Goal: Information Seeking & Learning: Find specific fact

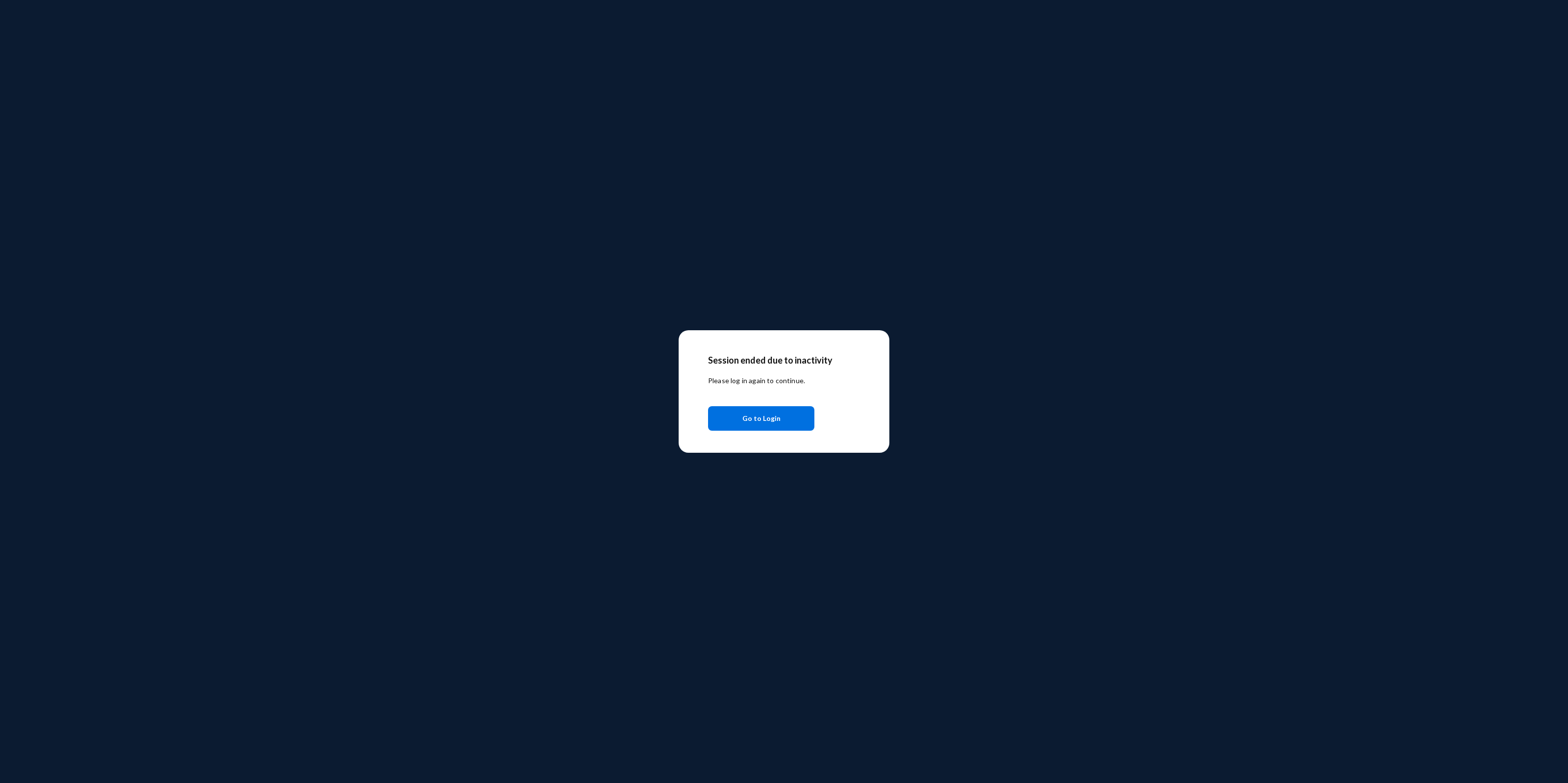
click at [760, 421] on span "Go to Login" at bounding box center [761, 418] width 38 height 18
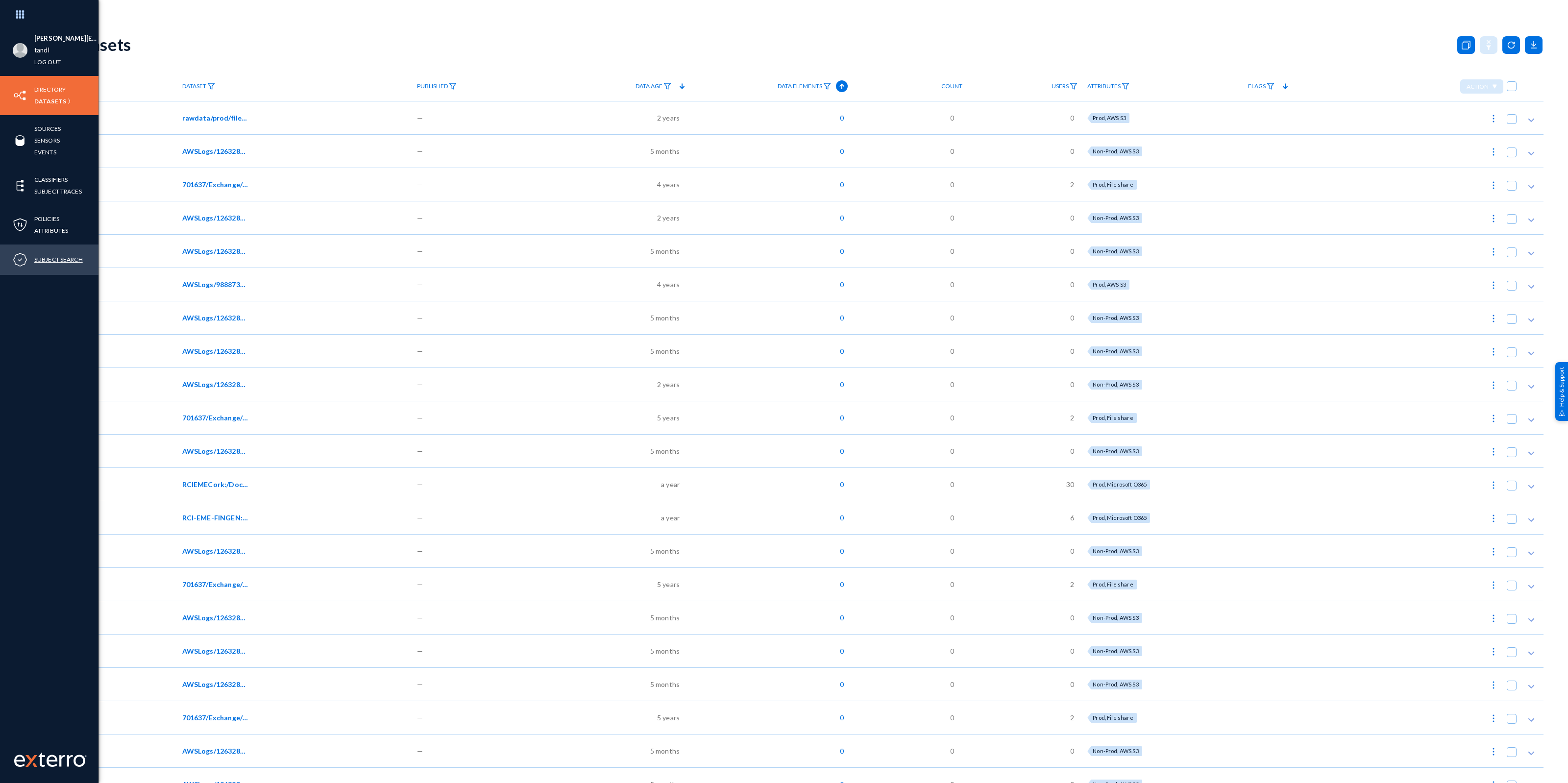
click at [60, 258] on link "Subject Search" at bounding box center [58, 259] width 49 height 12
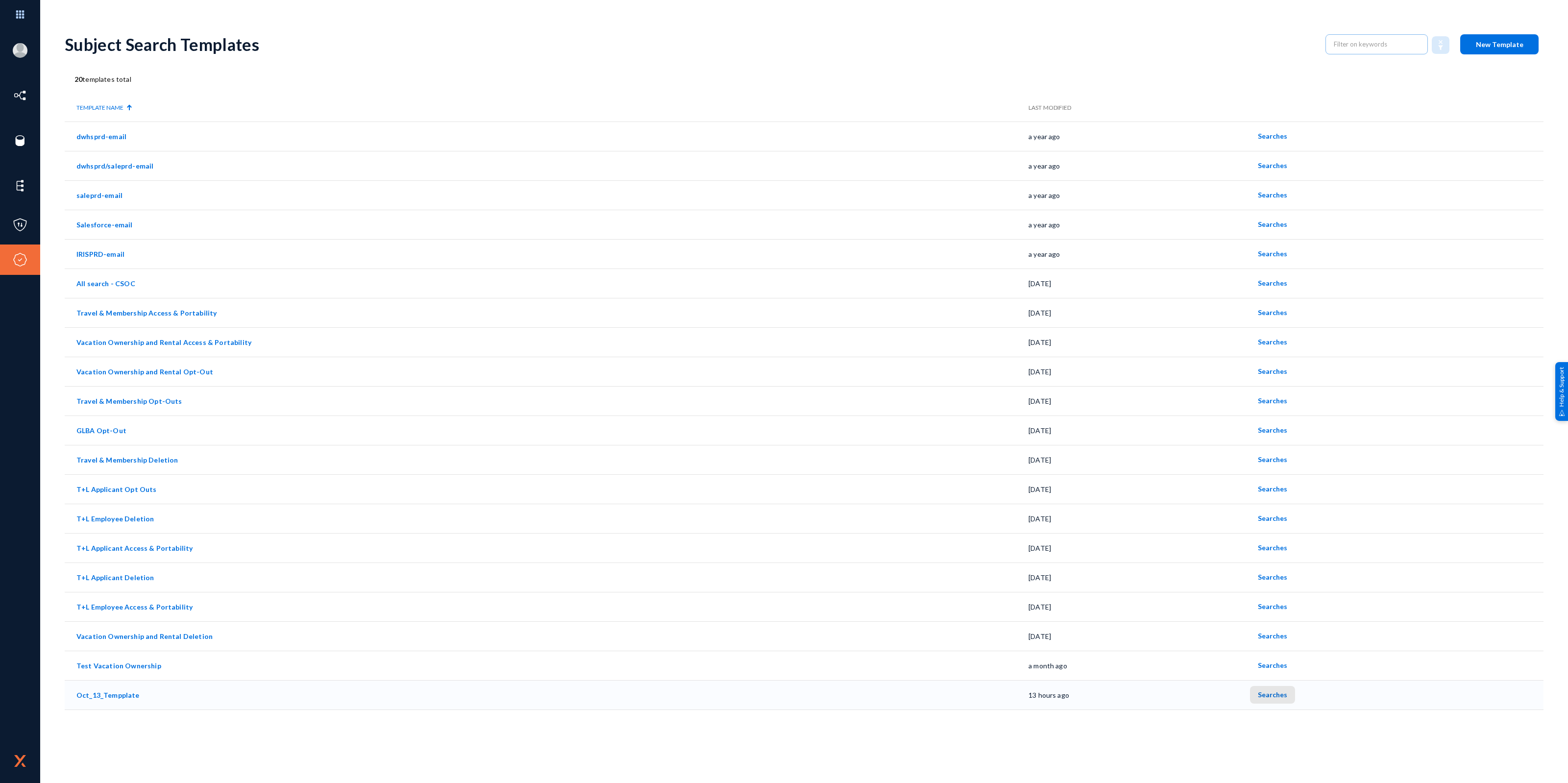
click at [1270, 692] on span "Searches" at bounding box center [1272, 695] width 29 height 9
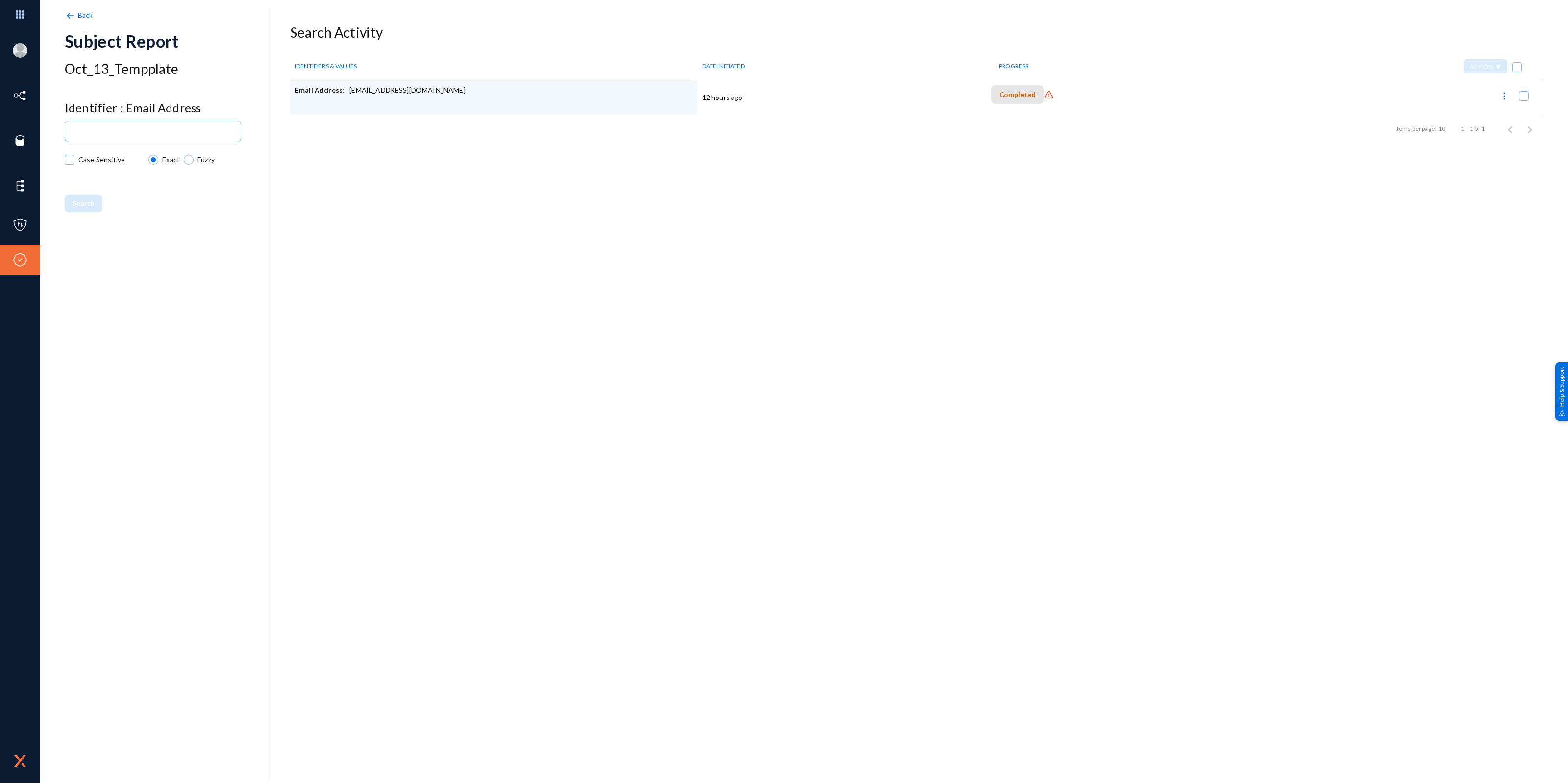
click at [1020, 97] on span "Completed" at bounding box center [1017, 95] width 37 height 9
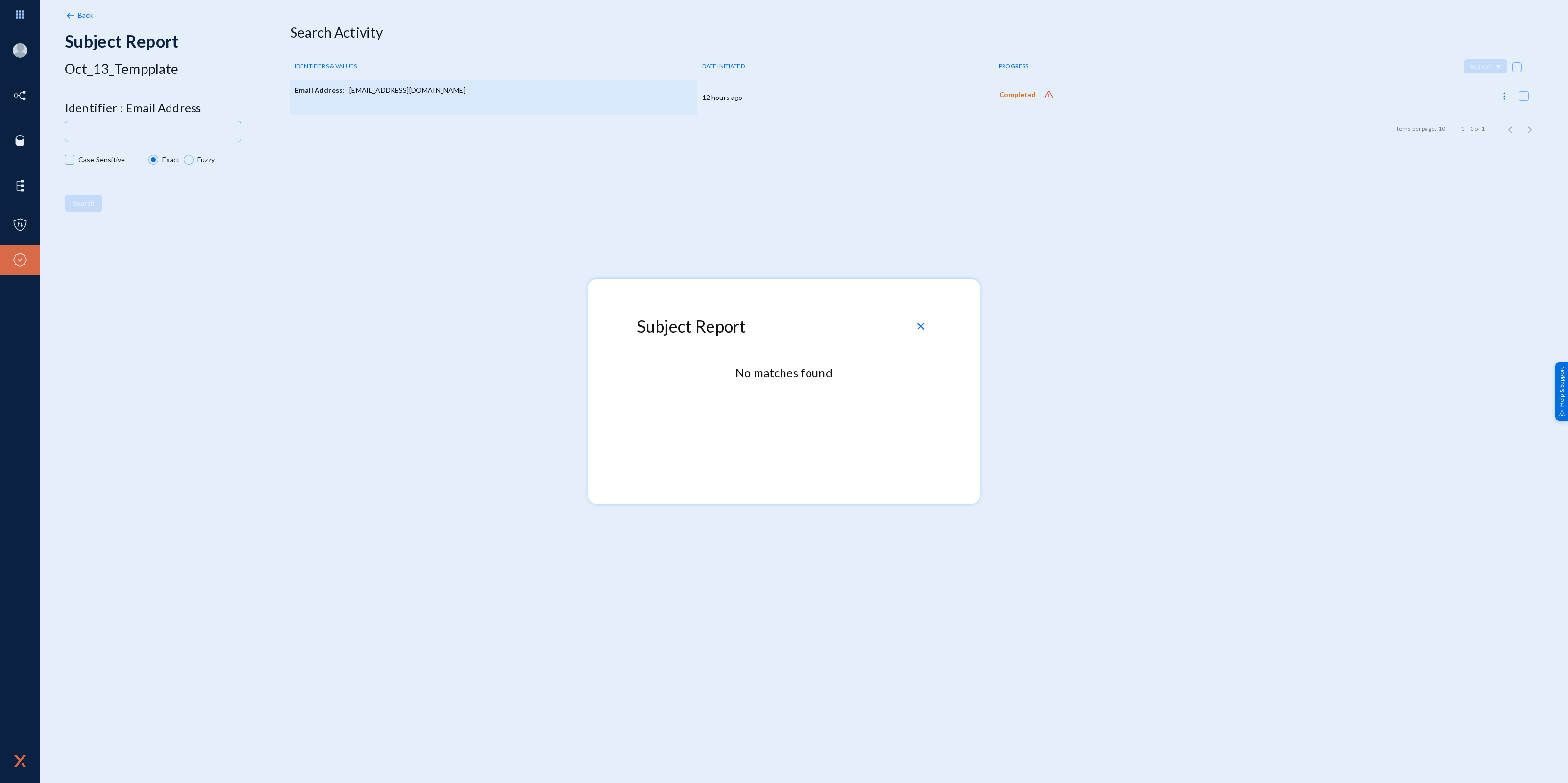
click at [918, 328] on span "close" at bounding box center [920, 326] width 12 height 12
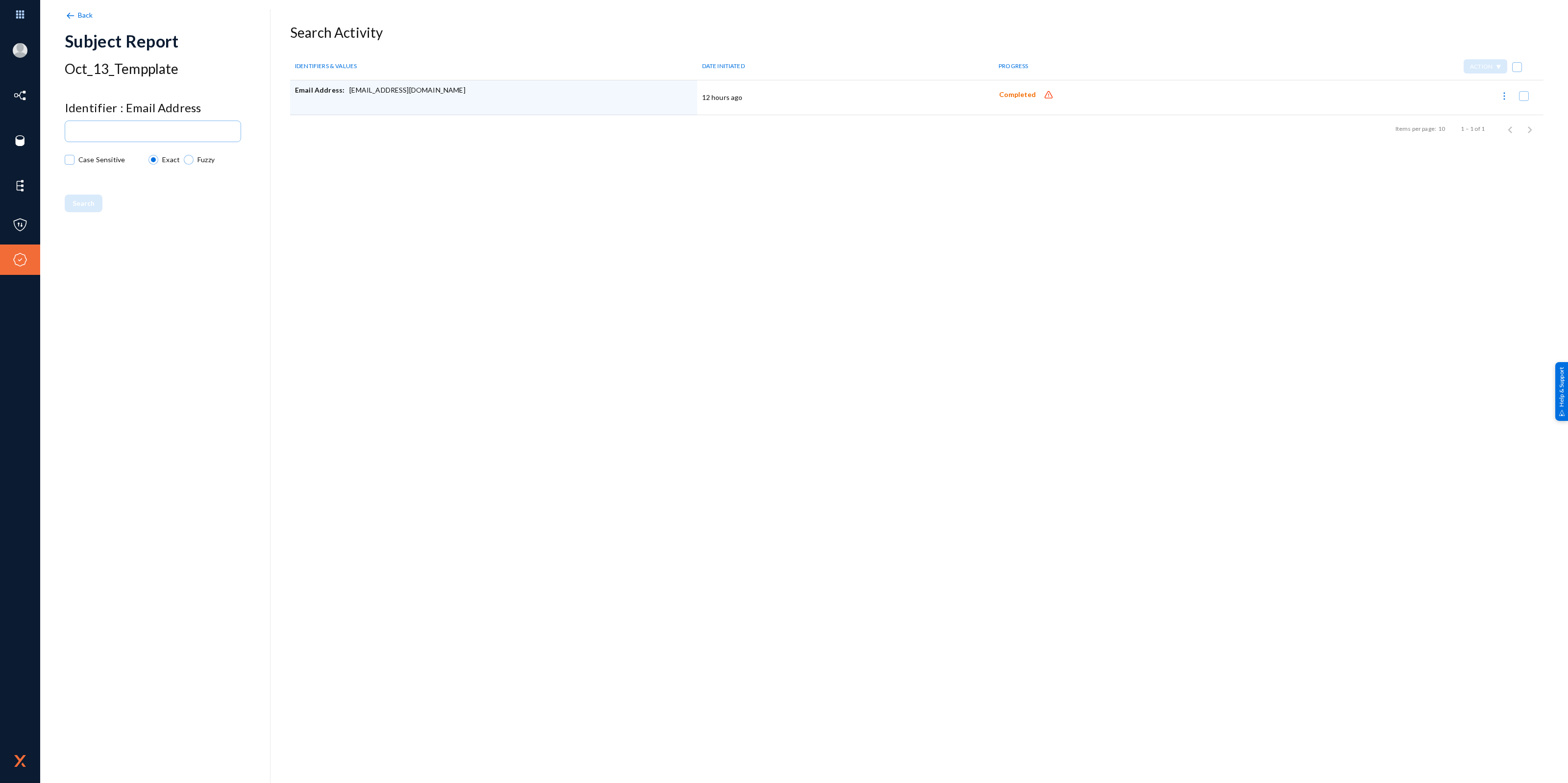
click at [383, 92] on div "Email Address: [EMAIL_ADDRESS][DOMAIN_NAME]" at bounding box center [494, 97] width 397 height 24
drag, startPoint x: 347, startPoint y: 91, endPoint x: 440, endPoint y: 90, distance: 93.0
click at [440, 90] on div "Email Address: [EMAIL_ADDRESS][DOMAIN_NAME]" at bounding box center [494, 97] width 397 height 24
copy div "[EMAIL_ADDRESS][DOMAIN_NAME]"
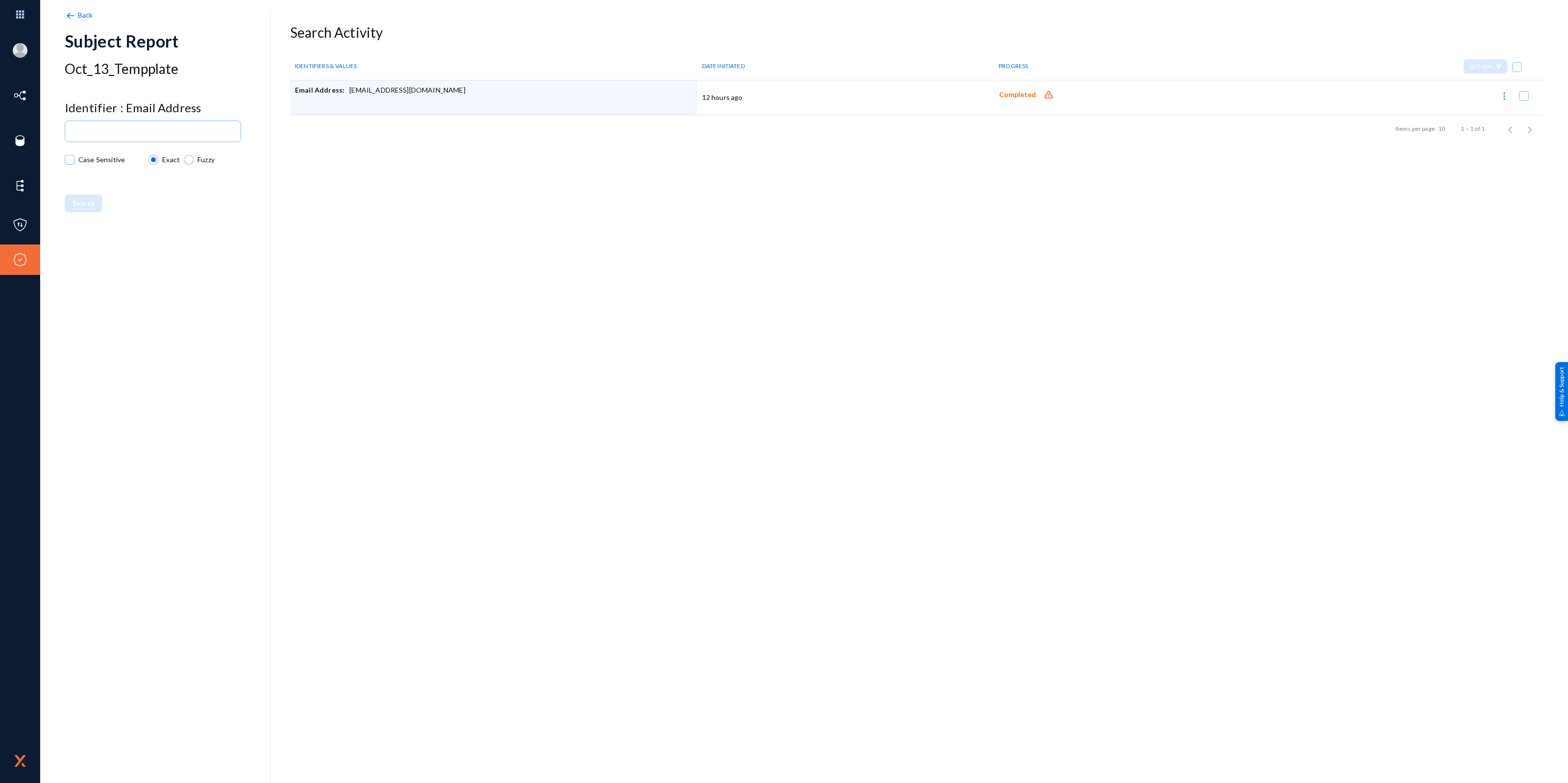
click at [544, 148] on div "Back Subject Report Oct_13_Tempplate Identifier : Email Address Case Sensitive …" at bounding box center [803, 171] width 1479 height 294
click at [1016, 94] on span "Completed" at bounding box center [1017, 95] width 37 height 9
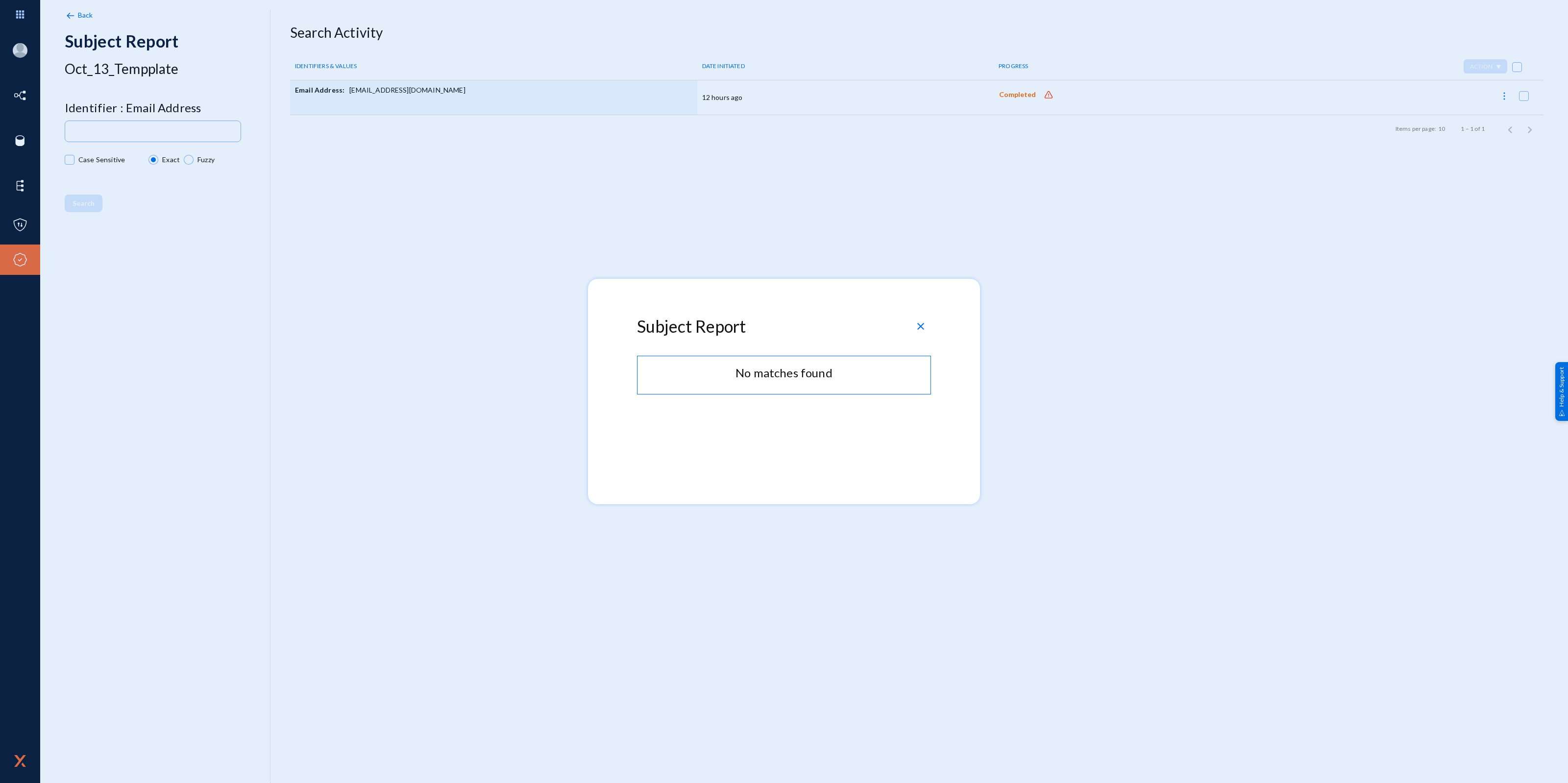
drag, startPoint x: 807, startPoint y: 280, endPoint x: 807, endPoint y: 260, distance: 20.0
click at [807, 260] on div "Subject Report close No matches found" at bounding box center [784, 392] width 1568 height 783
click at [797, 292] on mat-dialog-container "Subject Report close No matches found" at bounding box center [784, 392] width 392 height 225
click at [919, 324] on span "close" at bounding box center [920, 326] width 12 height 12
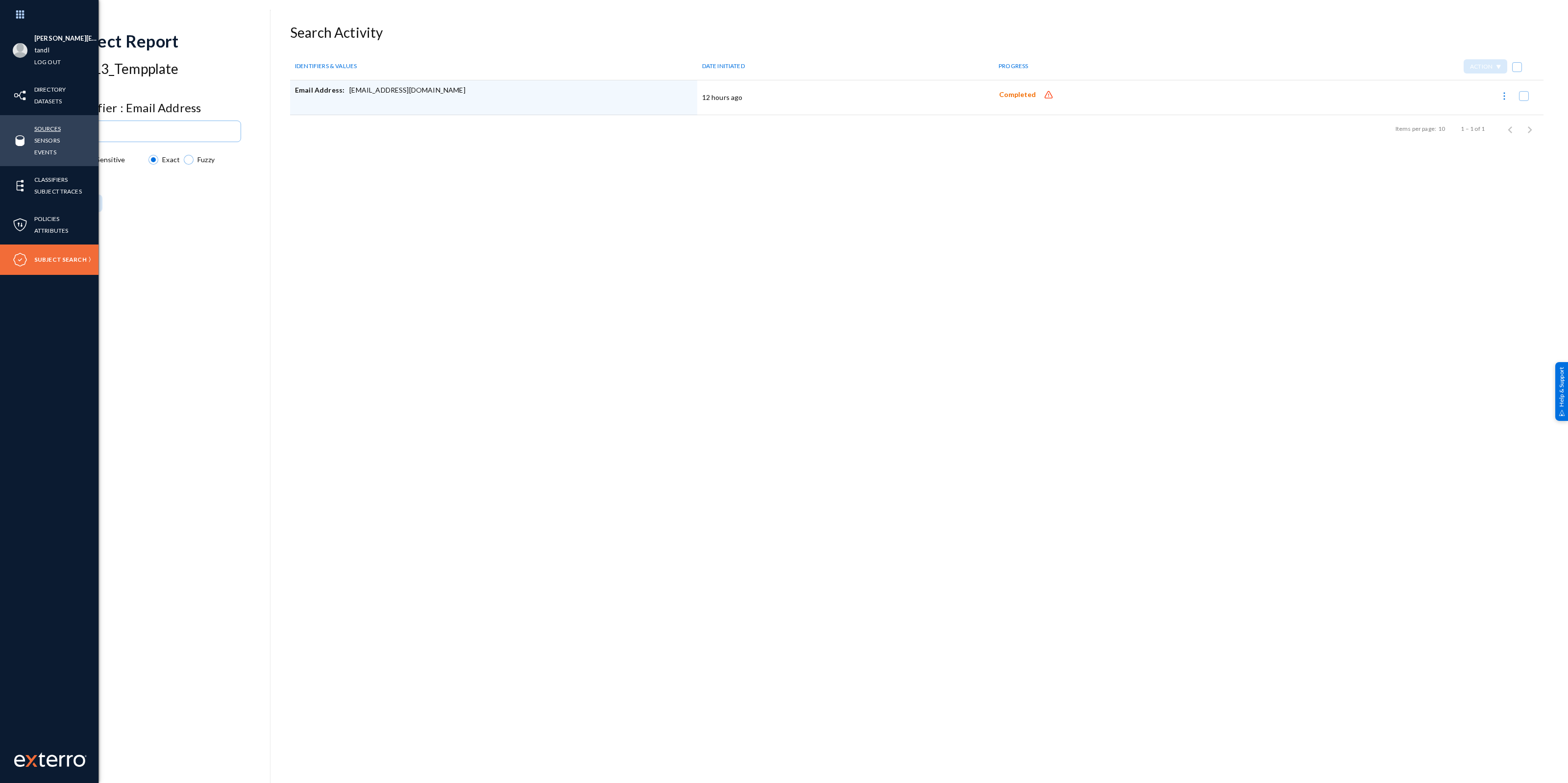
click at [52, 129] on link "Sources" at bounding box center [47, 128] width 26 height 12
